Goal: Find specific page/section: Find specific page/section

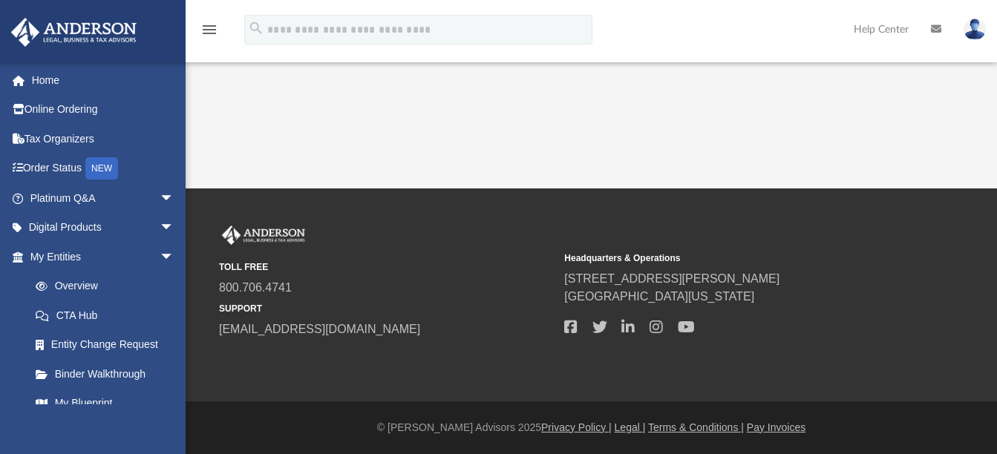
click at [599, 305] on span "[GEOGRAPHIC_DATA][US_STATE]" at bounding box center [731, 297] width 335 height 18
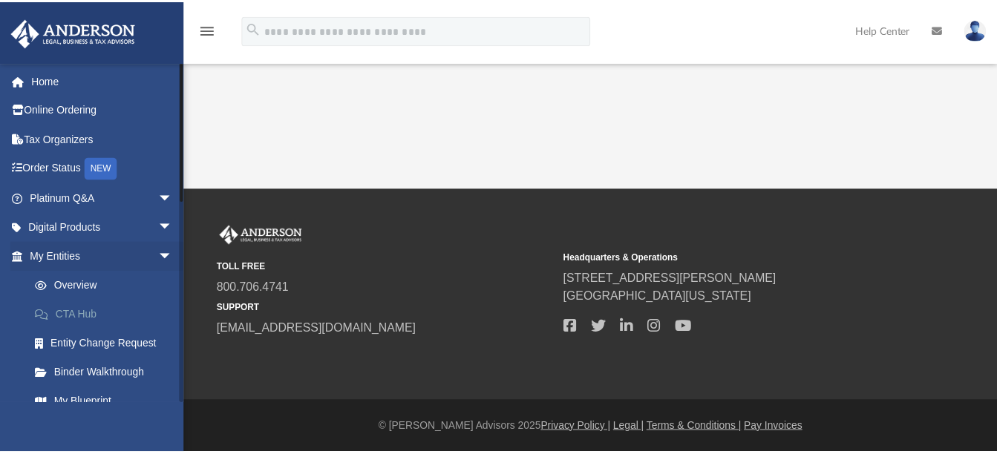
scroll to position [297, 0]
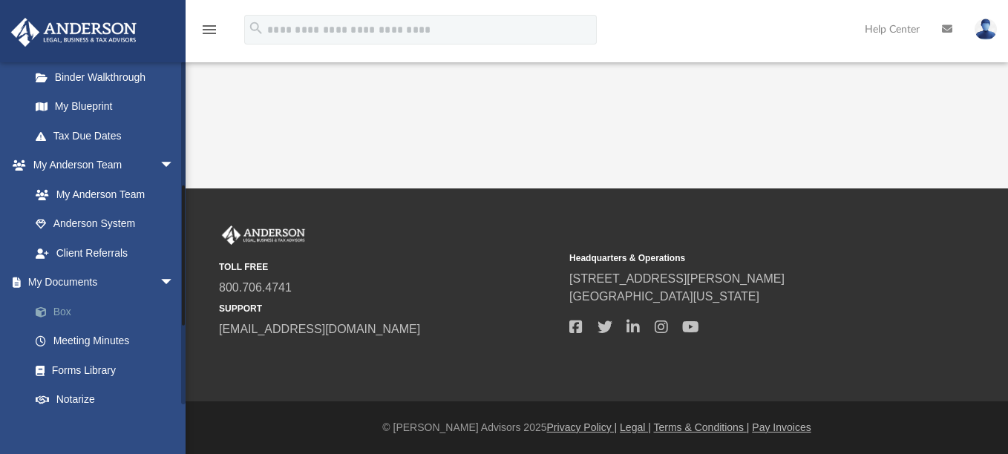
click at [66, 316] on link "Box" at bounding box center [109, 312] width 176 height 30
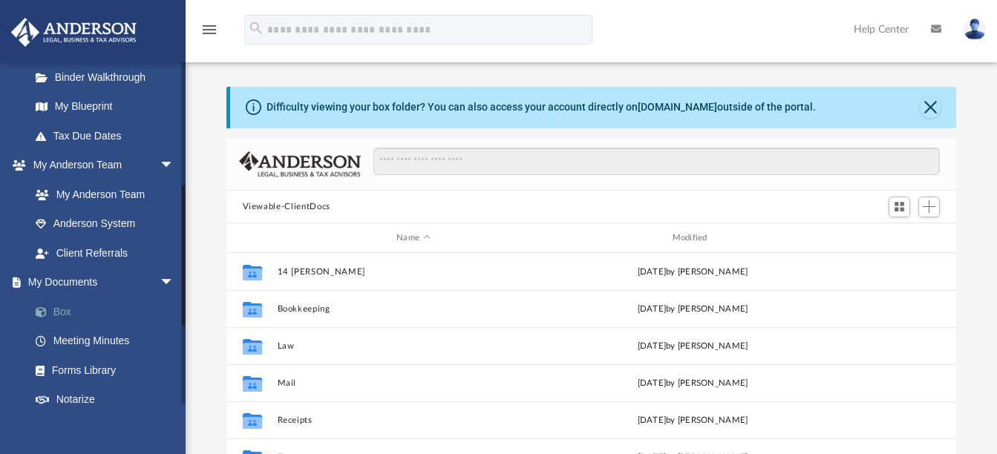
scroll to position [327, 719]
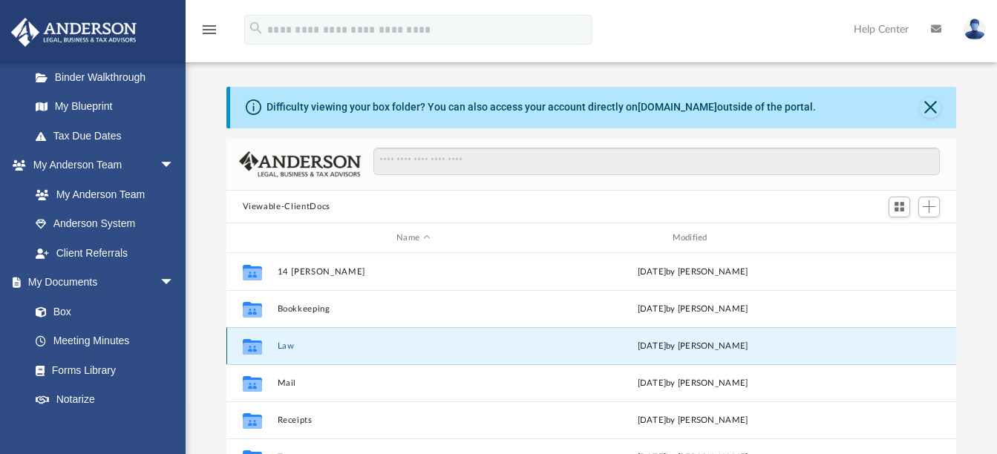
click at [277, 347] on button "Law" at bounding box center [413, 347] width 272 height 10
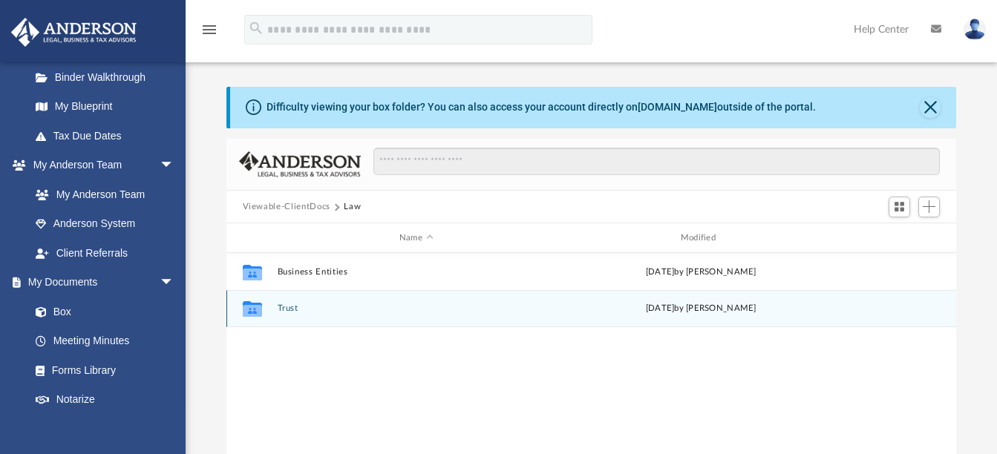
click at [300, 301] on div "Collaborated Folder Trust [DATE] by [PERSON_NAME]" at bounding box center [591, 308] width 731 height 37
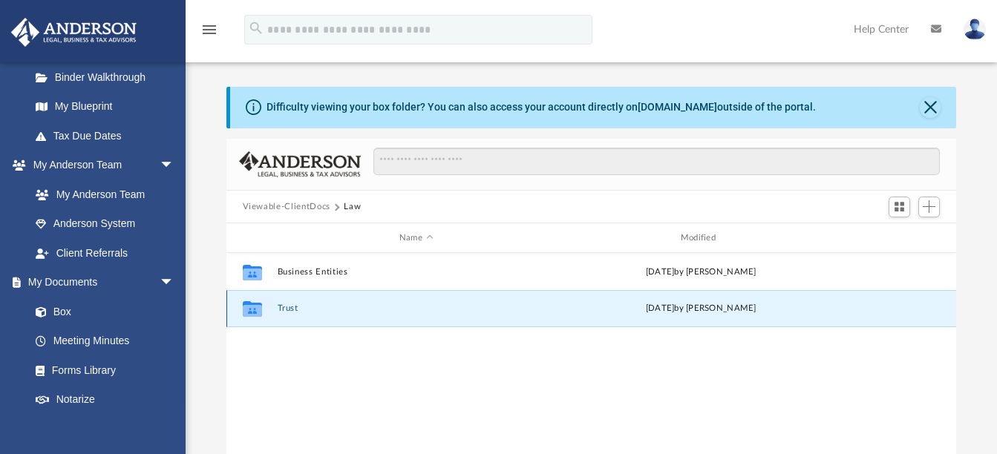
click at [269, 311] on div "Collaborated Folder" at bounding box center [251, 309] width 37 height 24
click at [267, 305] on div "Collaborated Folder" at bounding box center [251, 309] width 37 height 24
click at [287, 304] on button "Trust" at bounding box center [416, 309] width 278 height 10
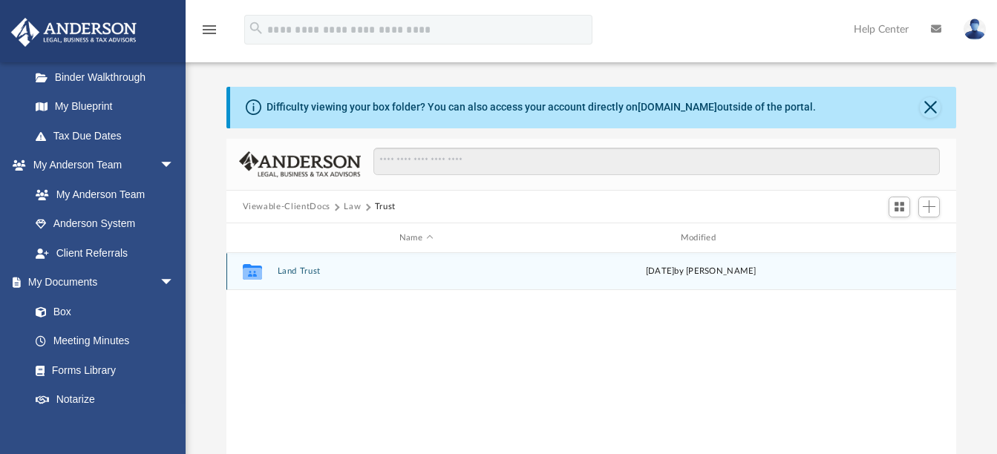
click at [282, 274] on button "Land Trust" at bounding box center [416, 272] width 278 height 10
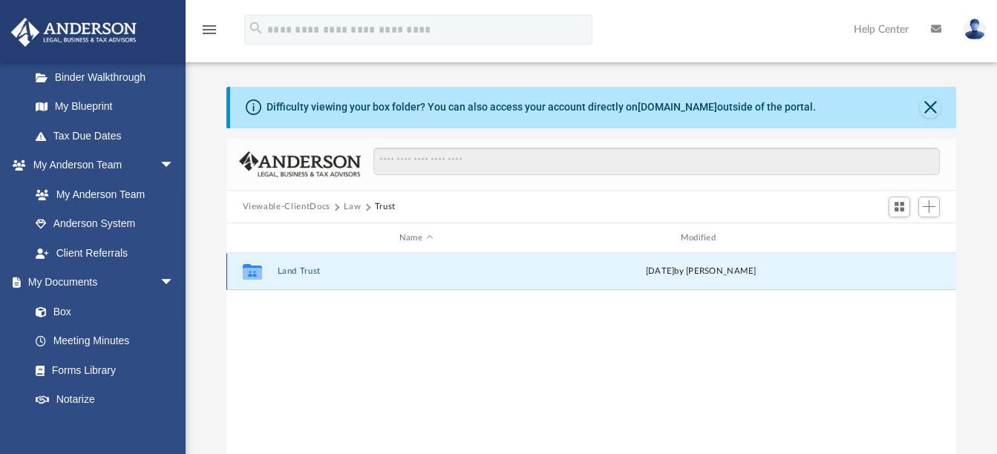
click at [282, 274] on button "Land Trust" at bounding box center [416, 272] width 278 height 10
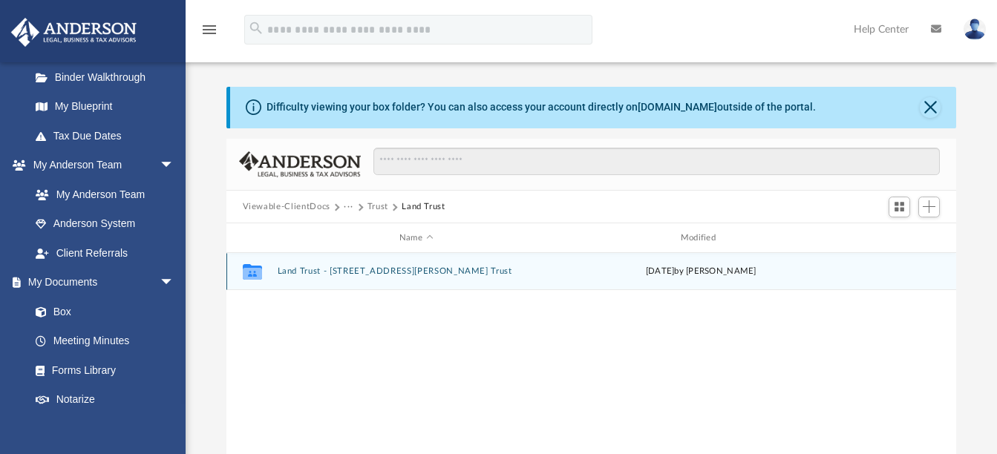
click at [282, 272] on button "Land Trust - [STREET_ADDRESS][PERSON_NAME] Trust" at bounding box center [416, 272] width 278 height 10
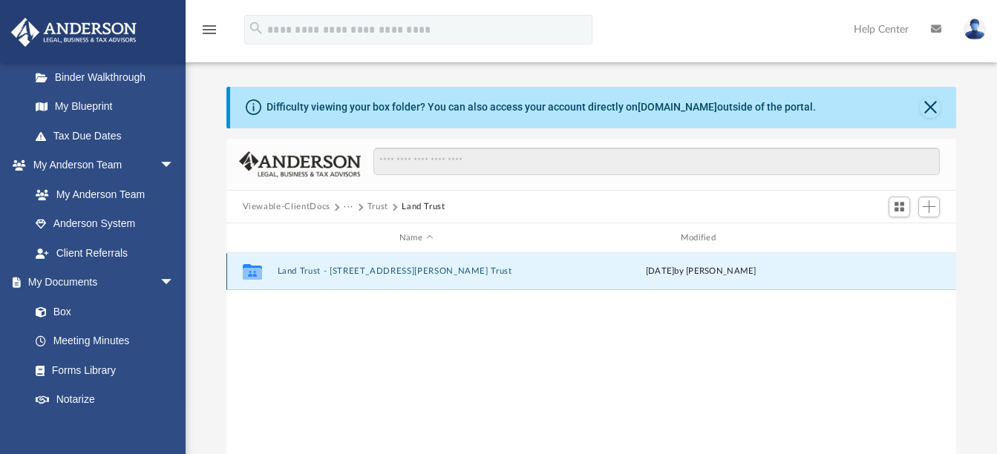
click at [282, 272] on button "Land Trust - [STREET_ADDRESS][PERSON_NAME] Trust" at bounding box center [416, 272] width 278 height 10
